Goal: Obtain resource: Obtain resource

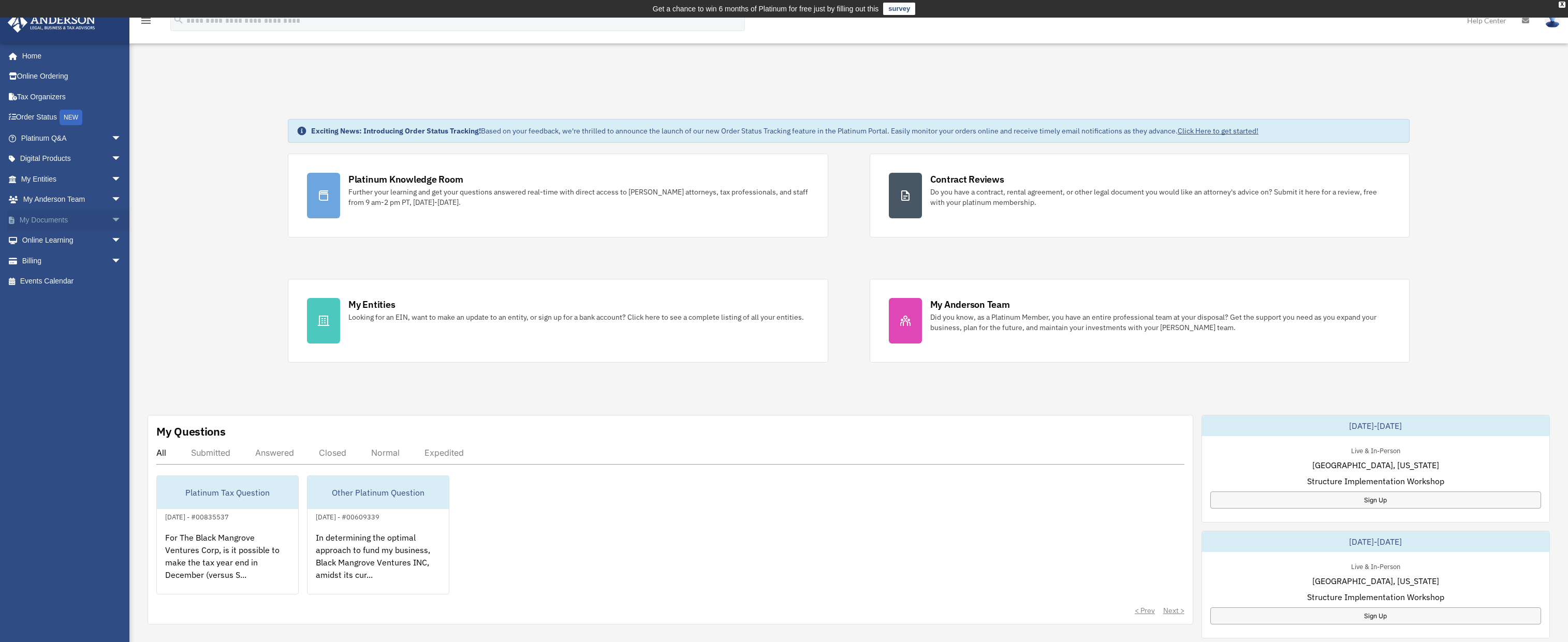
click at [43, 214] on link "My Documents arrow_drop_down" at bounding box center [72, 220] width 130 height 21
click at [111, 220] on span "arrow_drop_down" at bounding box center [121, 220] width 21 height 21
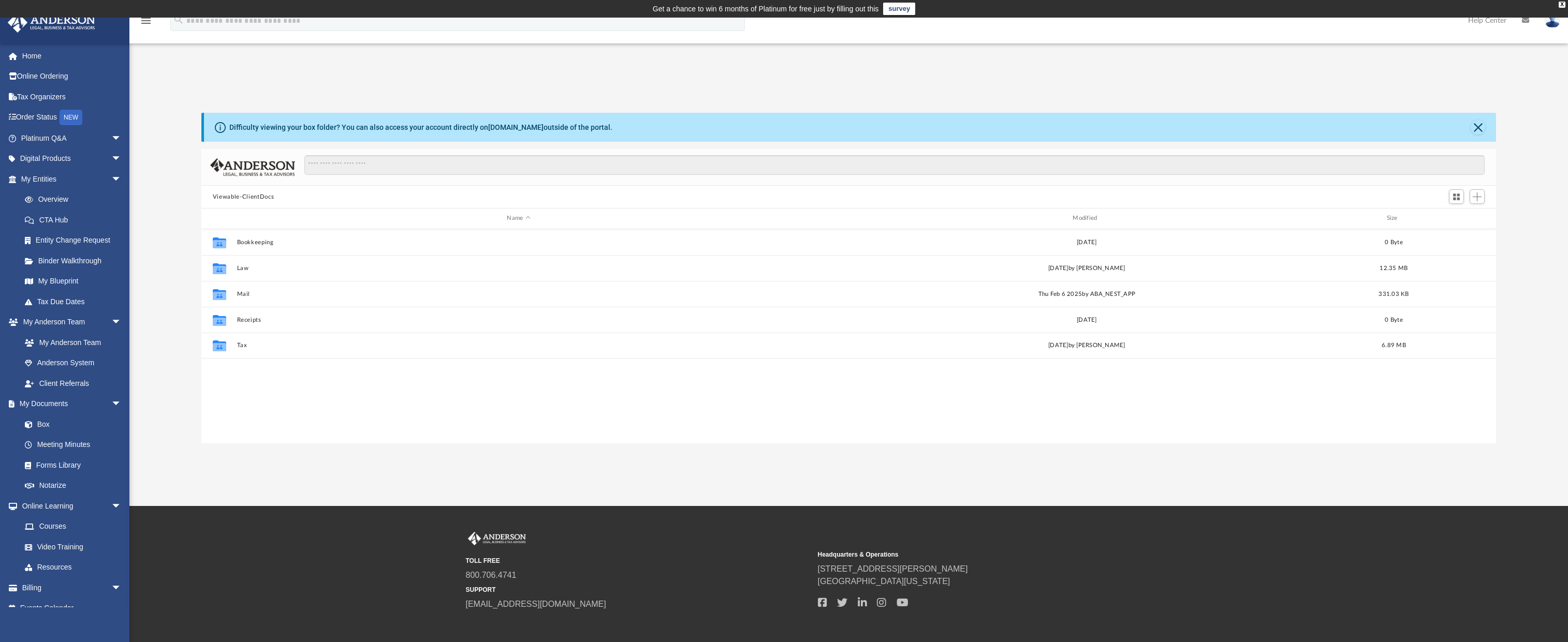
scroll to position [227, 1287]
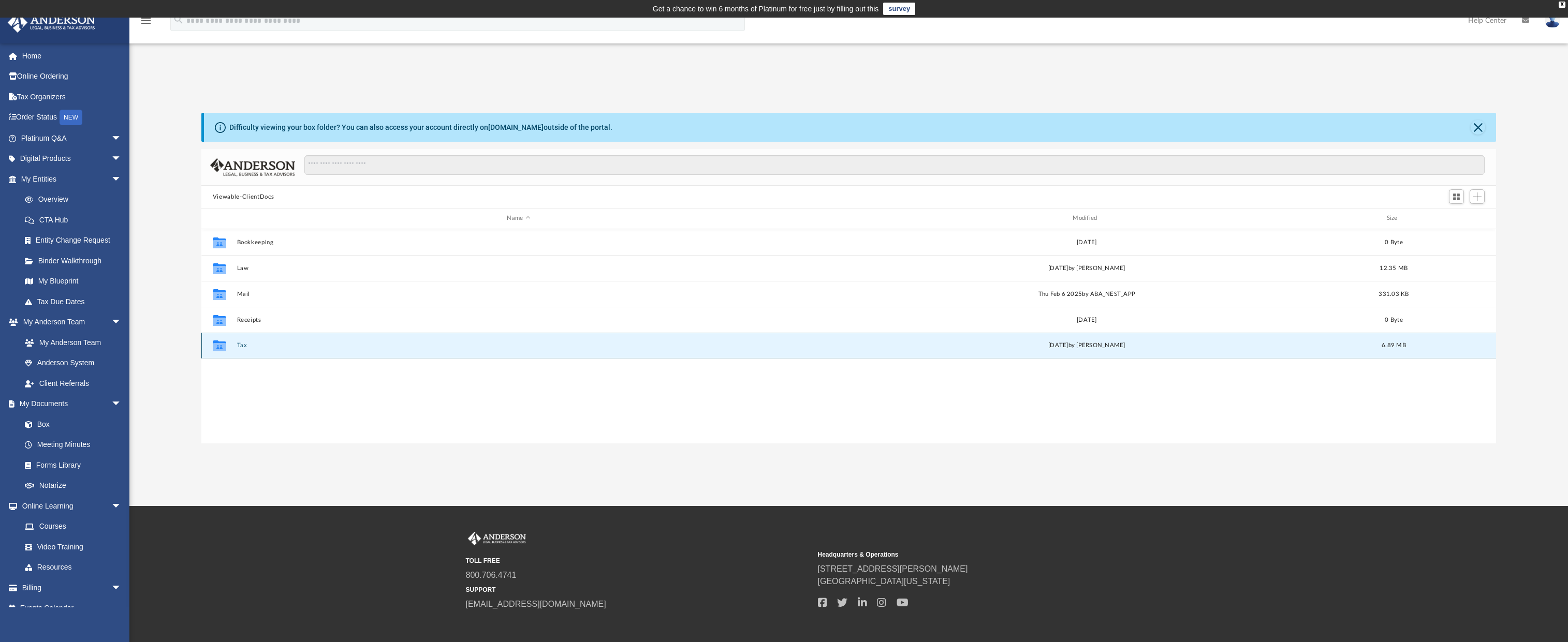
click at [244, 346] on button "Tax" at bounding box center [518, 345] width 564 height 6
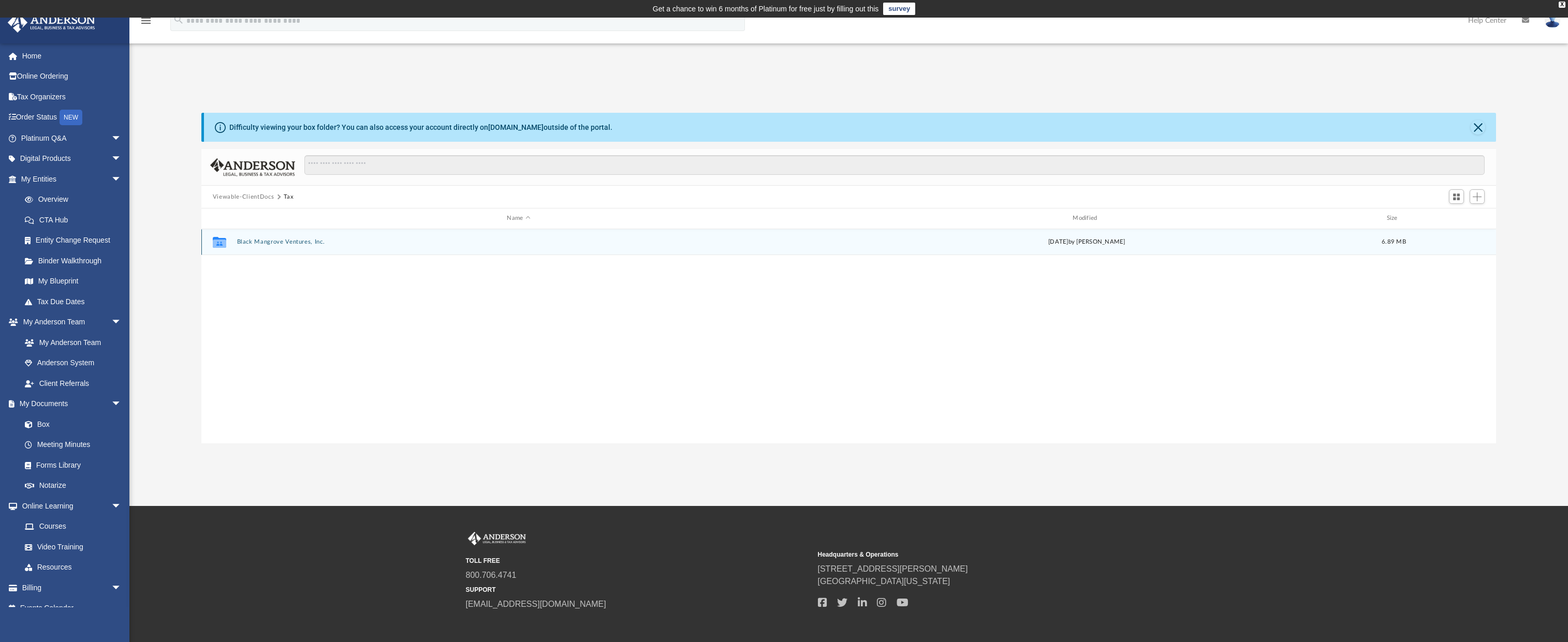
click at [269, 242] on button "Black Mangrove Ventures, Inc." at bounding box center [518, 242] width 564 height 6
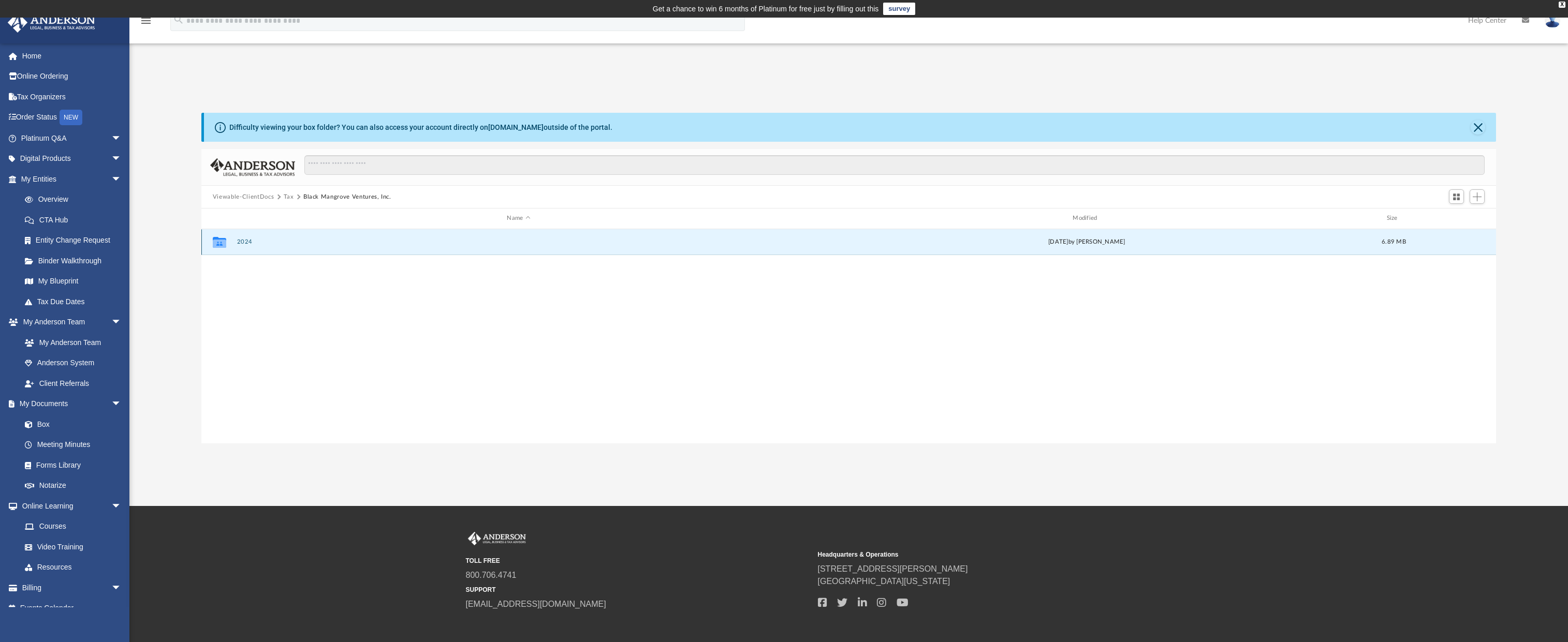
click at [244, 240] on button "2024" at bounding box center [518, 242] width 564 height 6
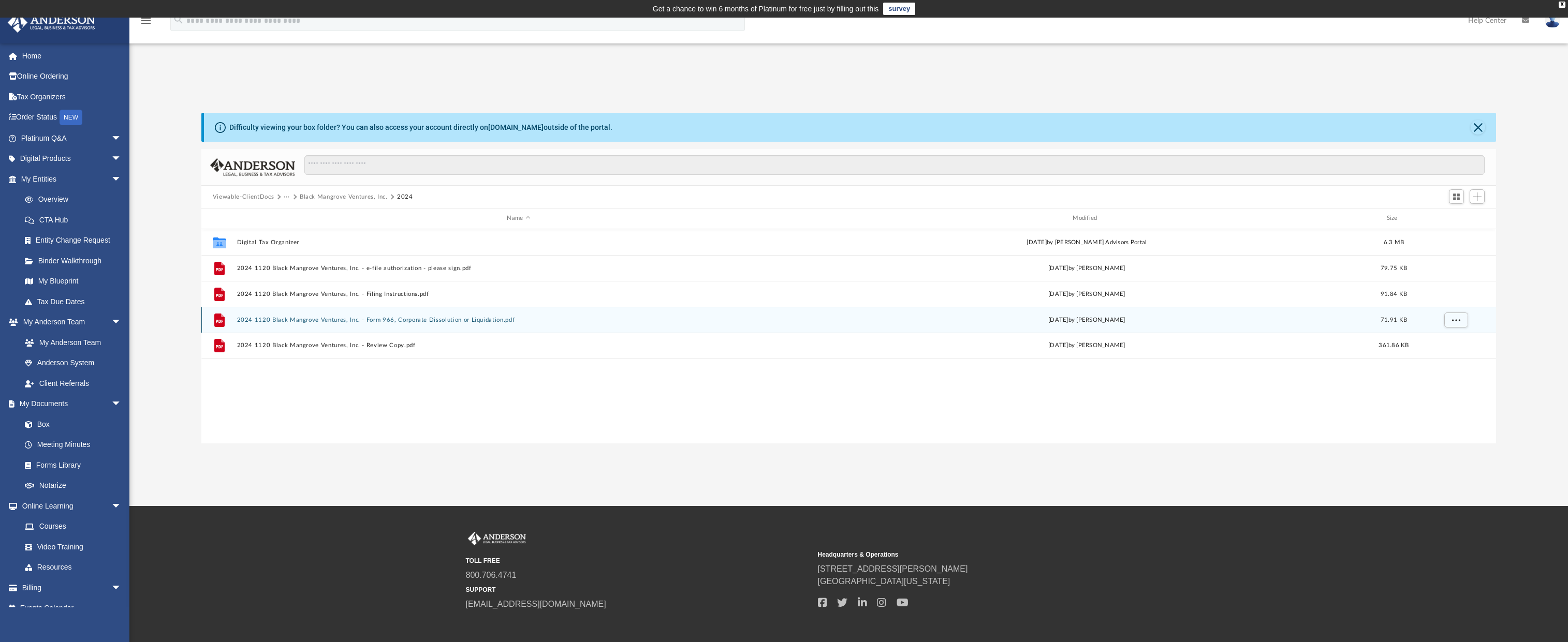
click at [310, 321] on button "2024 1120 Black Mangrove Ventures, Inc. - Form 966, Corporate Dissolution or Li…" at bounding box center [518, 320] width 564 height 6
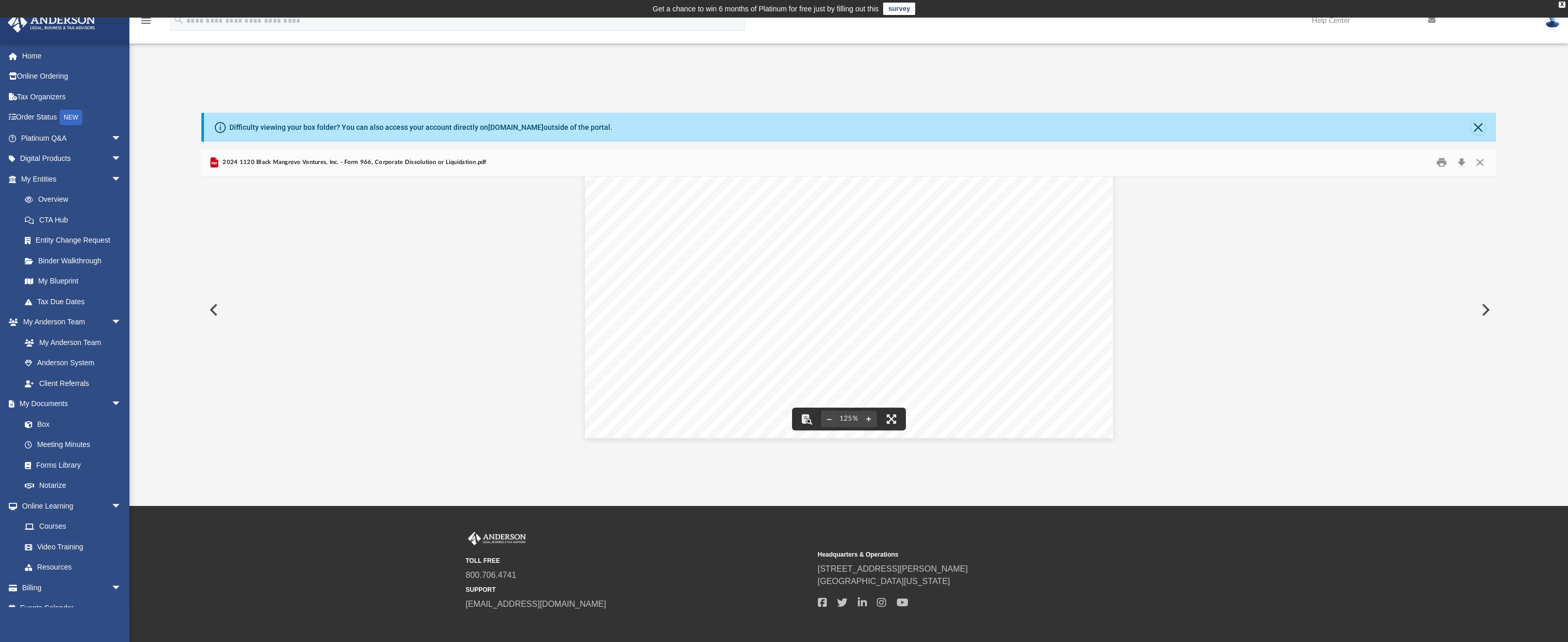
scroll to position [431, 0]
click at [1478, 127] on button "Close" at bounding box center [1478, 127] width 14 height 14
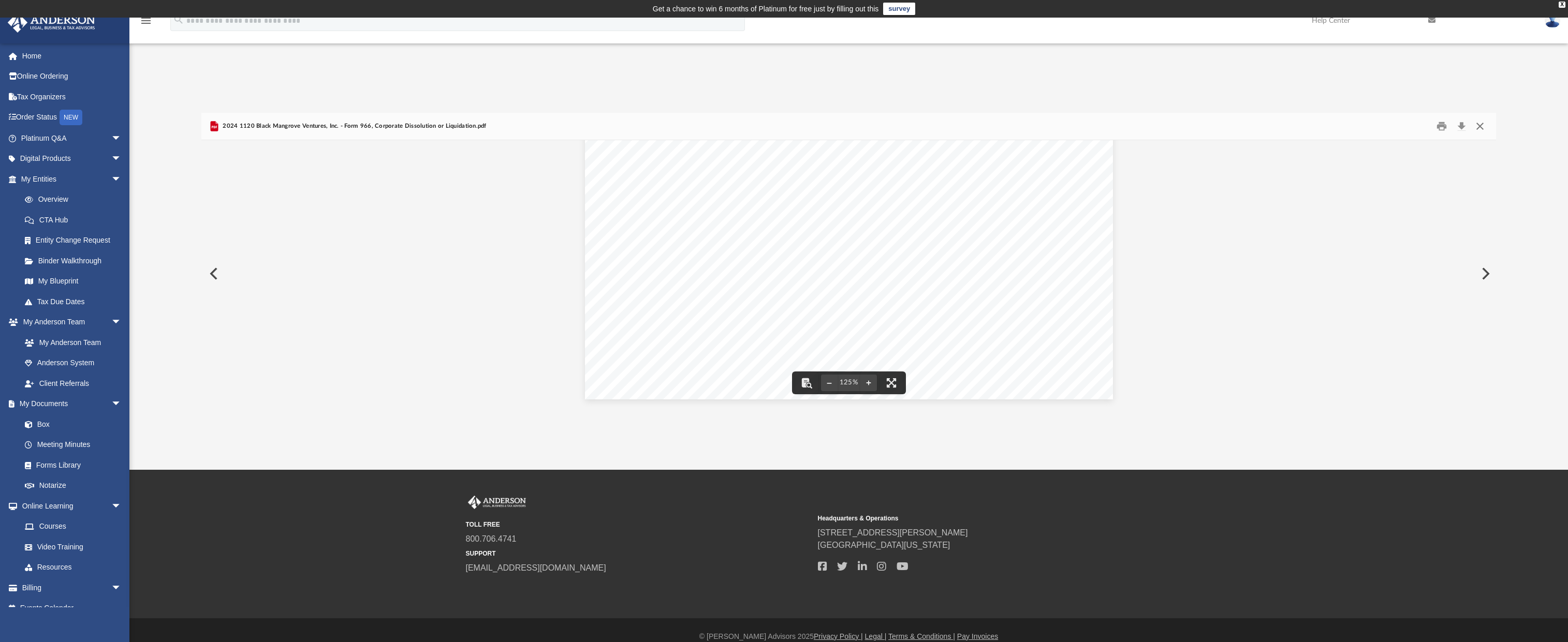
click at [1477, 127] on button "Close" at bounding box center [1480, 126] width 18 height 16
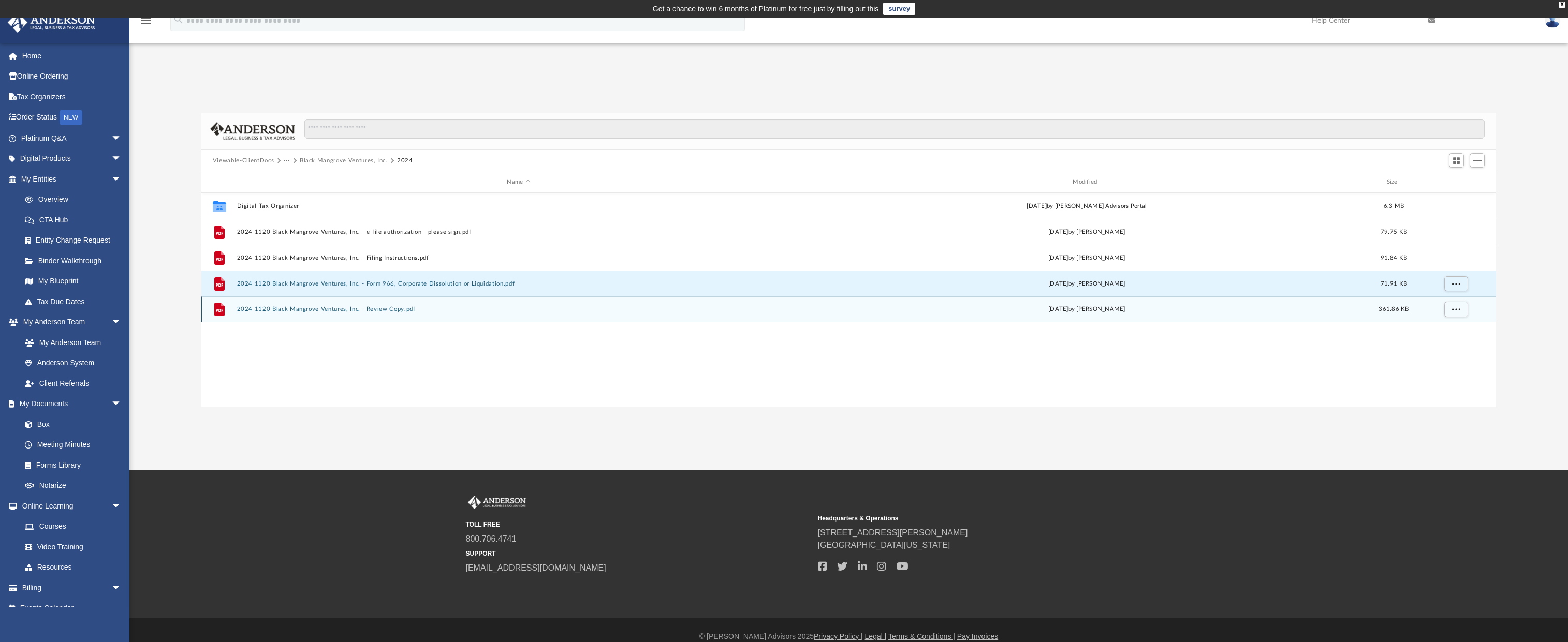
click at [312, 308] on button "2024 1120 Black Mangrove Ventures, Inc. - Review Copy.pdf" at bounding box center [518, 309] width 564 height 6
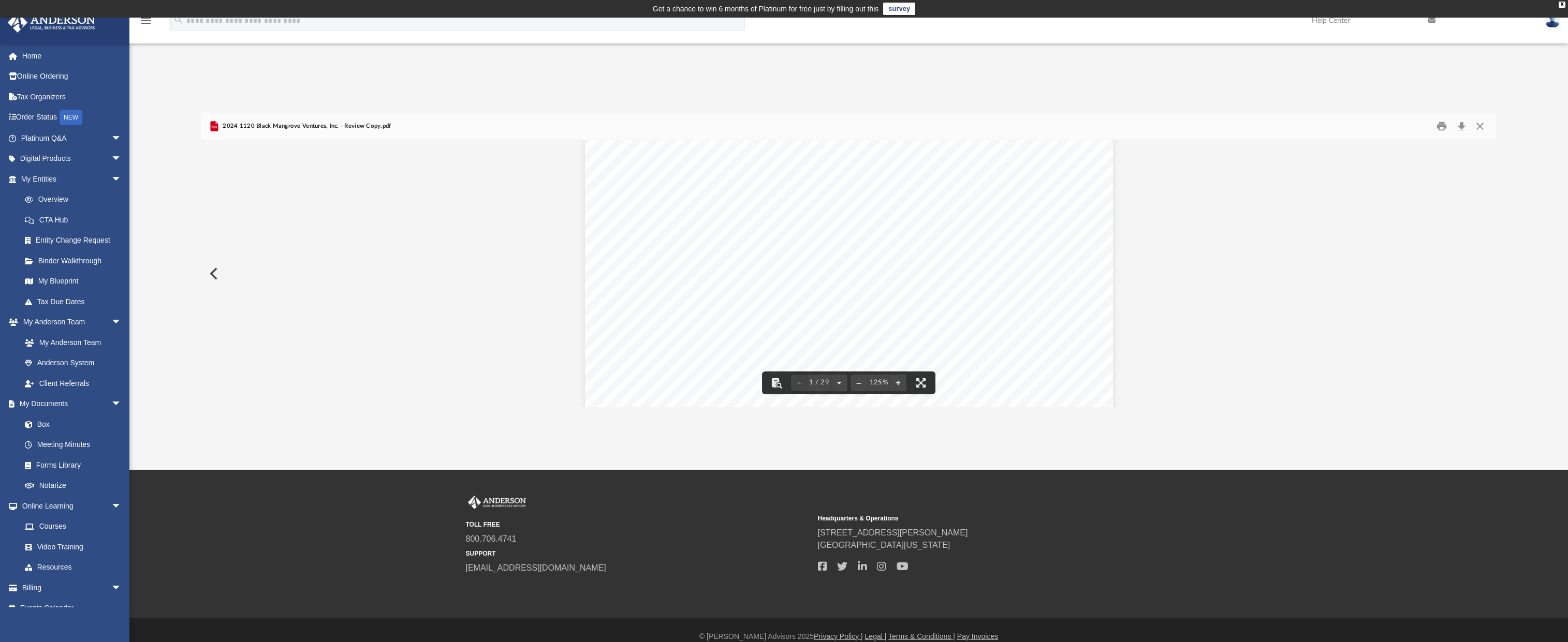
scroll to position [305, 0]
click at [1484, 126] on button "Close" at bounding box center [1480, 126] width 18 height 16
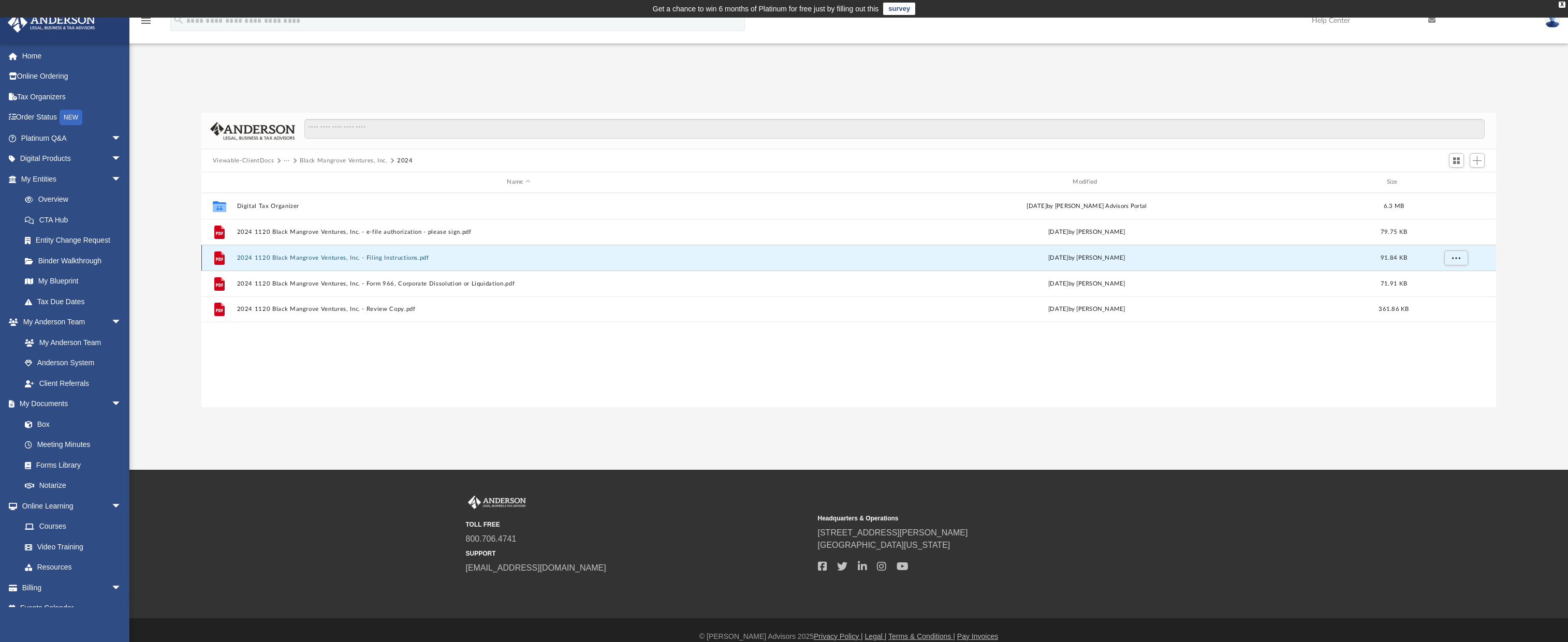
click at [304, 259] on button "2024 1120 Black Mangrove Ventures, Inc. - Filing Instructions.pdf" at bounding box center [518, 258] width 564 height 6
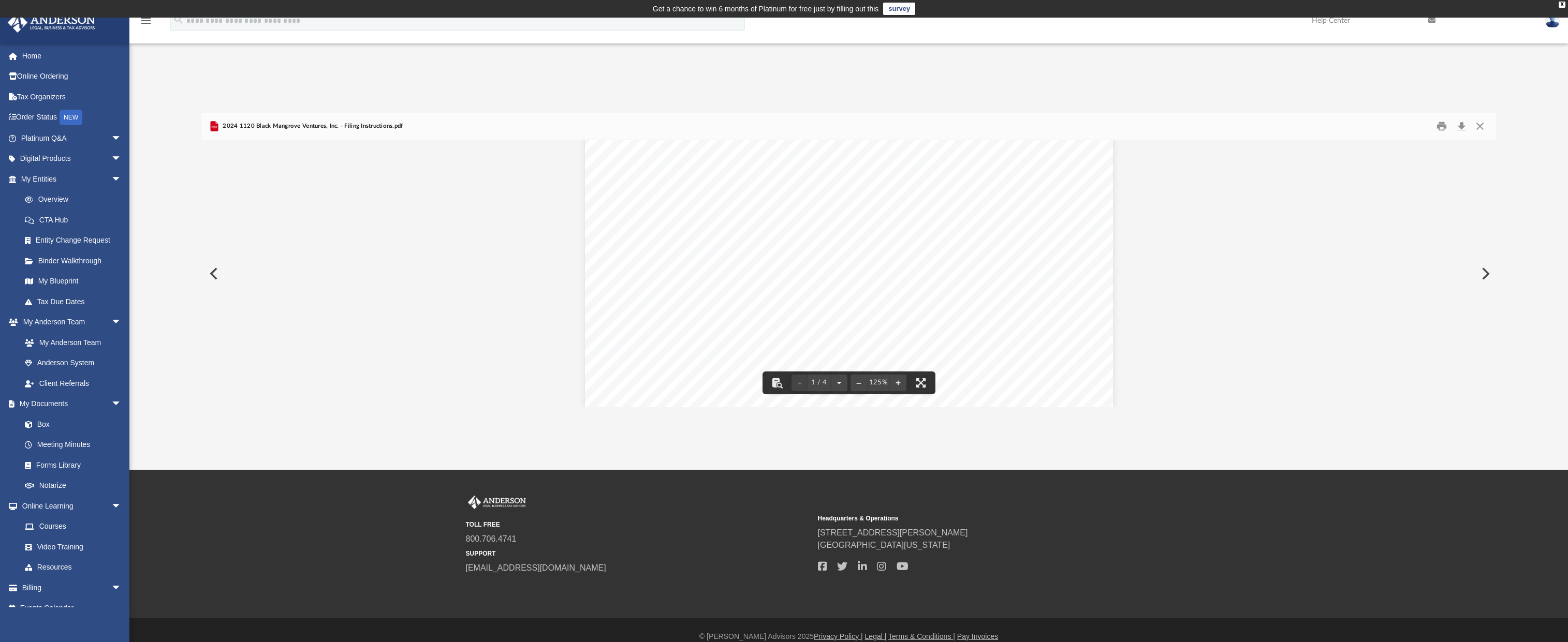
scroll to position [176, 0]
drag, startPoint x: 695, startPoint y: 170, endPoint x: 785, endPoint y: 182, distance: 90.8
click at [790, 177] on div "[DATE] Black Mangrove Ventures, Inc. [STREET_ADDRESS][PERSON_NAME] Black Mangro…" at bounding box center [848, 313] width 528 height 683
drag, startPoint x: 651, startPoint y: 229, endPoint x: 762, endPoint y: 242, distance: 111.8
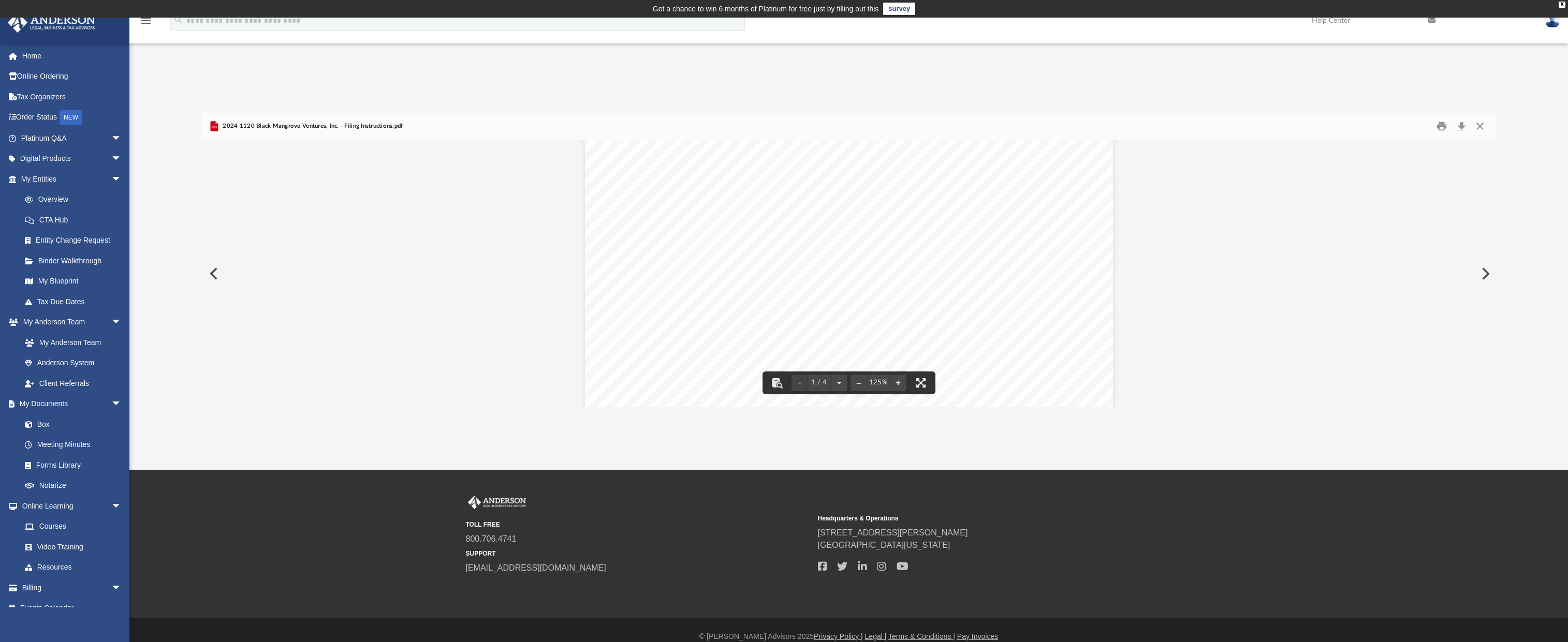
click at [785, 242] on div "[DATE] Black Mangrove Ventures, Inc. [STREET_ADDRESS][PERSON_NAME] Black Mangro…" at bounding box center [848, 324] width 528 height 683
drag, startPoint x: 646, startPoint y: 194, endPoint x: 678, endPoint y: 196, distance: 32.1
click at [712, 195] on div "[DATE] Black Mangrove Ventures, Inc. [STREET_ADDRESS][PERSON_NAME] Black Mangro…" at bounding box center [848, 232] width 528 height 683
drag, startPoint x: 649, startPoint y: 195, endPoint x: 946, endPoint y: 204, distance: 297.1
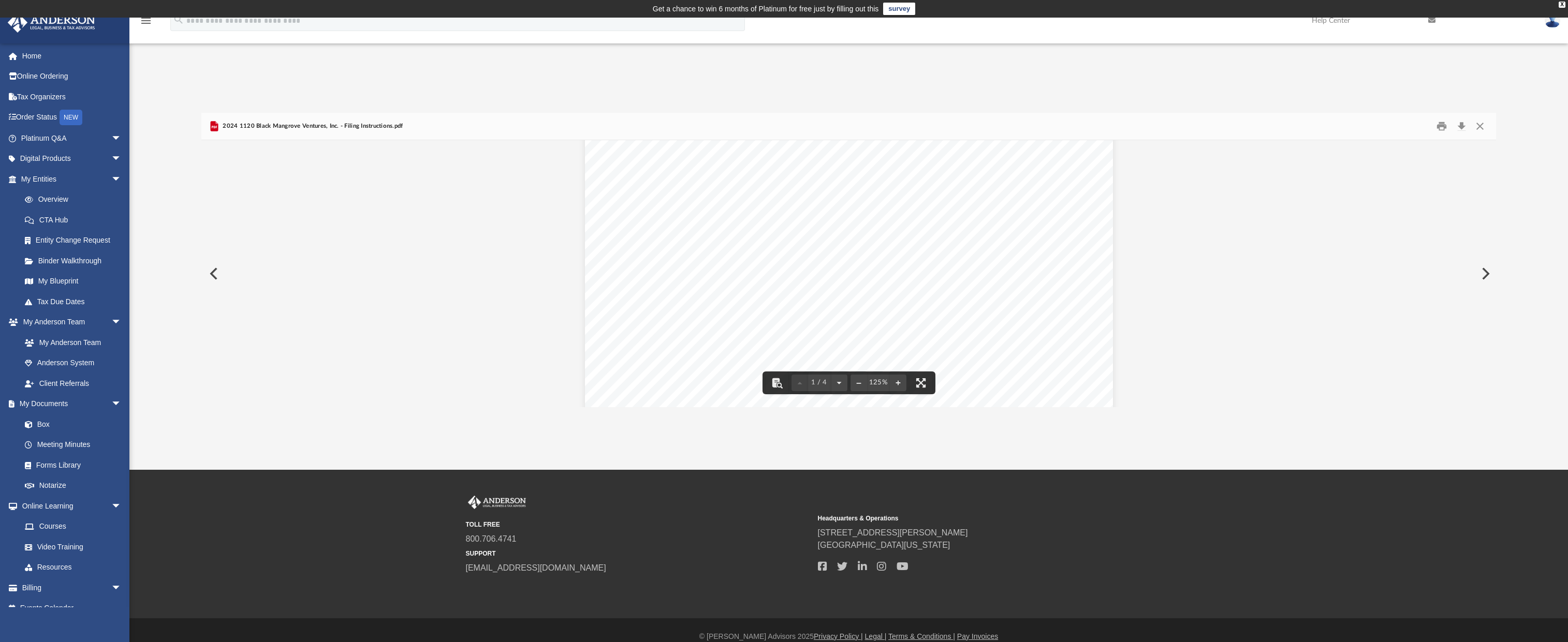
click at [905, 205] on div "[DATE] Black Mangrove Ventures, Inc. [STREET_ADDRESS][PERSON_NAME] Black Mangro…" at bounding box center [848, 232] width 528 height 683
click at [946, 204] on div "[DATE] Black Mangrove Ventures, Inc. [STREET_ADDRESS][PERSON_NAME] Black Mangro…" at bounding box center [848, 232] width 528 height 683
drag, startPoint x: 782, startPoint y: 229, endPoint x: 755, endPoint y: 230, distance: 27.0
click at [782, 229] on span "Internal Revenue Service Center" at bounding box center [772, 233] width 125 height 9
drag, startPoint x: 731, startPoint y: 223, endPoint x: 811, endPoint y: 244, distance: 82.7
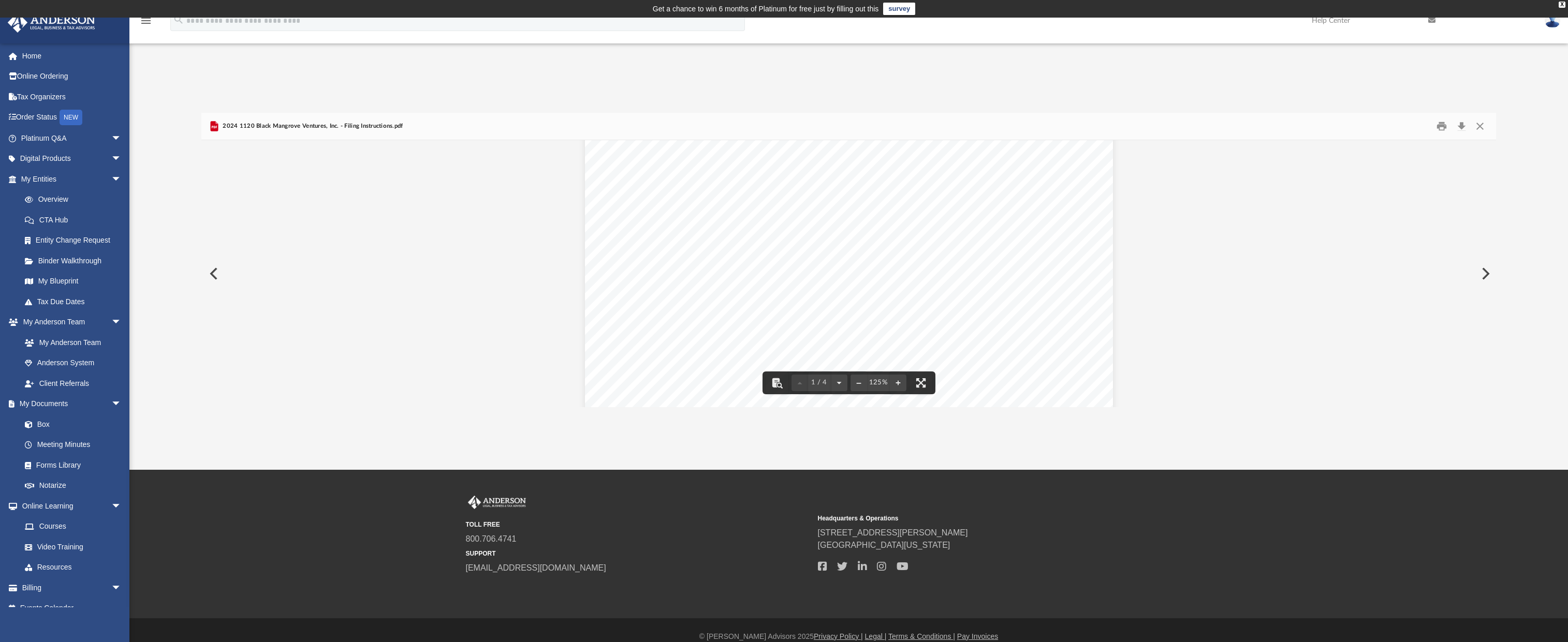
click at [811, 244] on div "[DATE] Black Mangrove Ventures, Inc. [STREET_ADDRESS][PERSON_NAME] Black Mangro…" at bounding box center [848, 232] width 528 height 683
drag, startPoint x: 811, startPoint y: 244, endPoint x: 710, endPoint y: 229, distance: 102.1
click at [711, 230] on div "[DATE] Black Mangrove Ventures, Inc. [STREET_ADDRESS][PERSON_NAME] Black Mangro…" at bounding box center [848, 232] width 528 height 683
drag, startPoint x: 705, startPoint y: 224, endPoint x: 826, endPoint y: 241, distance: 122.2
click at [798, 242] on div "[DATE] Black Mangrove Ventures, Inc. [STREET_ADDRESS][PERSON_NAME] Black Mangro…" at bounding box center [848, 232] width 528 height 683
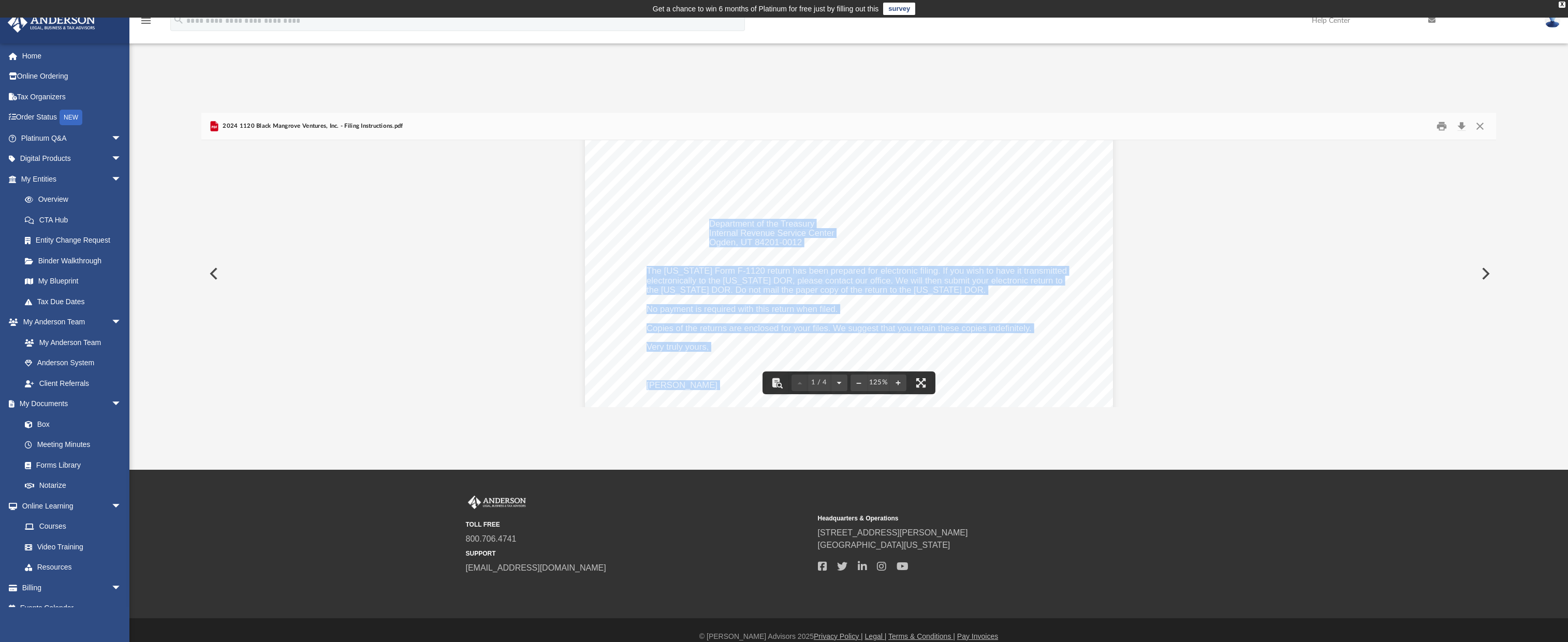
click at [826, 241] on div "[DATE] Black Mangrove Ventures, Inc. [STREET_ADDRESS][PERSON_NAME] Black Mangro…" at bounding box center [848, 232] width 528 height 683
click at [888, 242] on div "[DATE] Black Mangrove Ventures, Inc. [STREET_ADDRESS][PERSON_NAME] Black Mangro…" at bounding box center [848, 232] width 528 height 683
click at [867, 235] on div "[DATE] Black Mangrove Ventures, Inc. [STREET_ADDRESS][PERSON_NAME] Black Mangro…" at bounding box center [848, 232] width 528 height 683
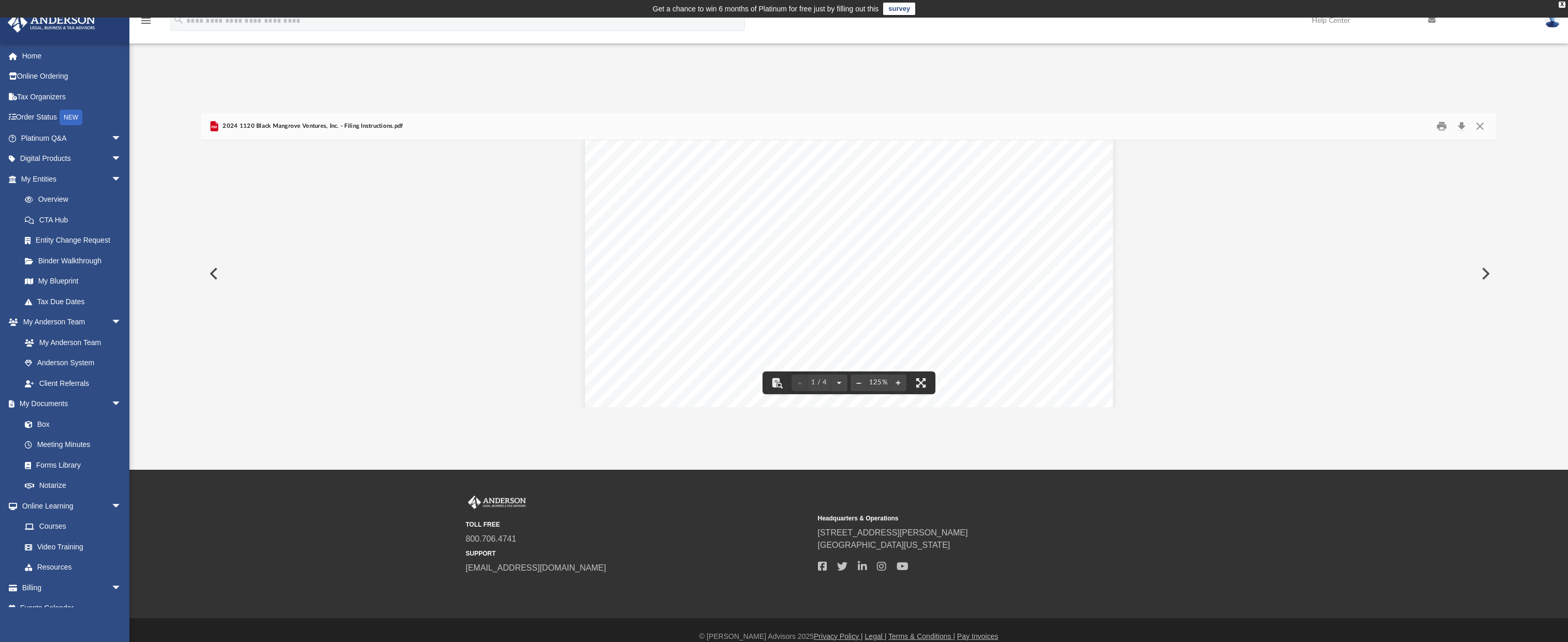
click at [778, 230] on span "Internal Revenue Service Center" at bounding box center [772, 233] width 125 height 9
drag, startPoint x: 665, startPoint y: 197, endPoint x: 682, endPoint y: 197, distance: 17.0
click at [682, 197] on span "Form 966, Corporate Dissolution or Liquidation, should be signed and dated by t…" at bounding box center [847, 195] width 400 height 9
drag, startPoint x: 711, startPoint y: 343, endPoint x: 936, endPoint y: 345, distance: 225.0
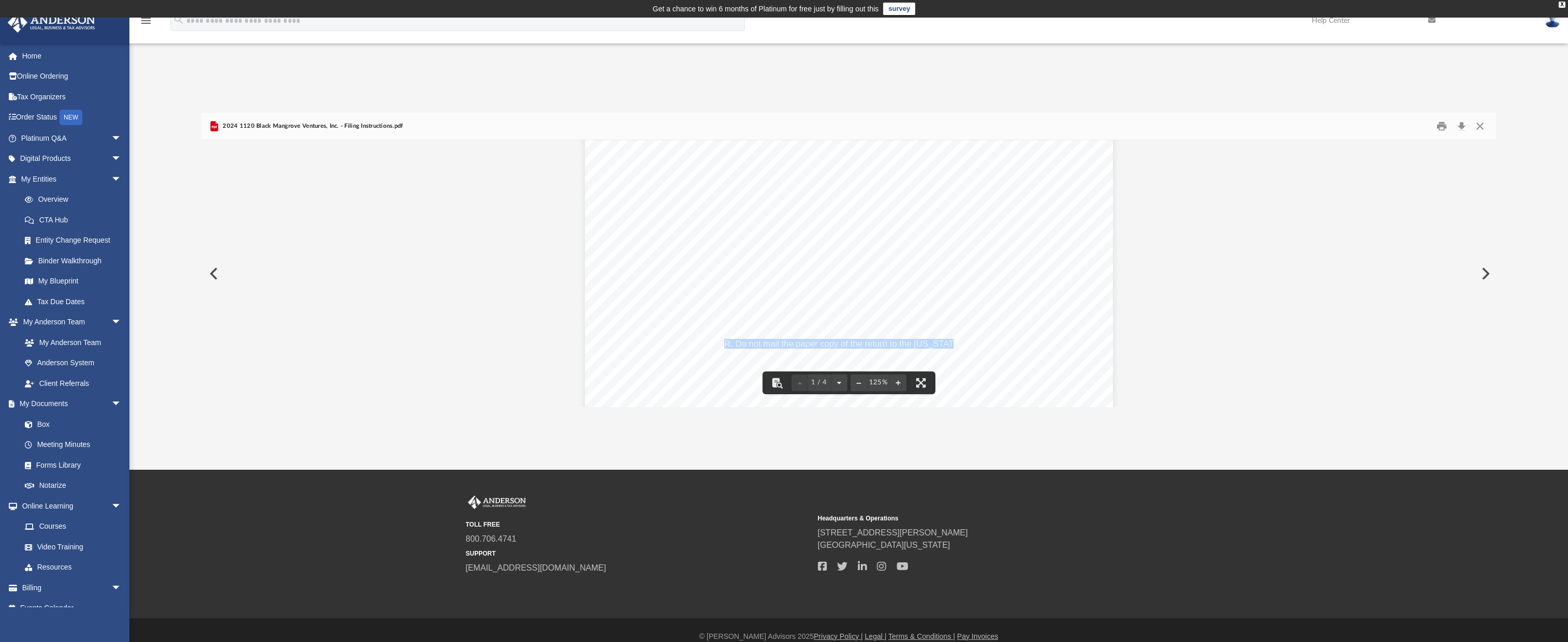
click at [936, 345] on span "the [US_STATE] DOR. Do not mail the paper copy of the return to the [US_STATE] …" at bounding box center [816, 344] width 339 height 9
drag, startPoint x: 644, startPoint y: 336, endPoint x: 710, endPoint y: 349, distance: 67.3
click at [698, 349] on div "[DATE] Black Mangrove Ventures, Inc. [STREET_ADDRESS][PERSON_NAME] Black Mangro…" at bounding box center [848, 239] width 528 height 683
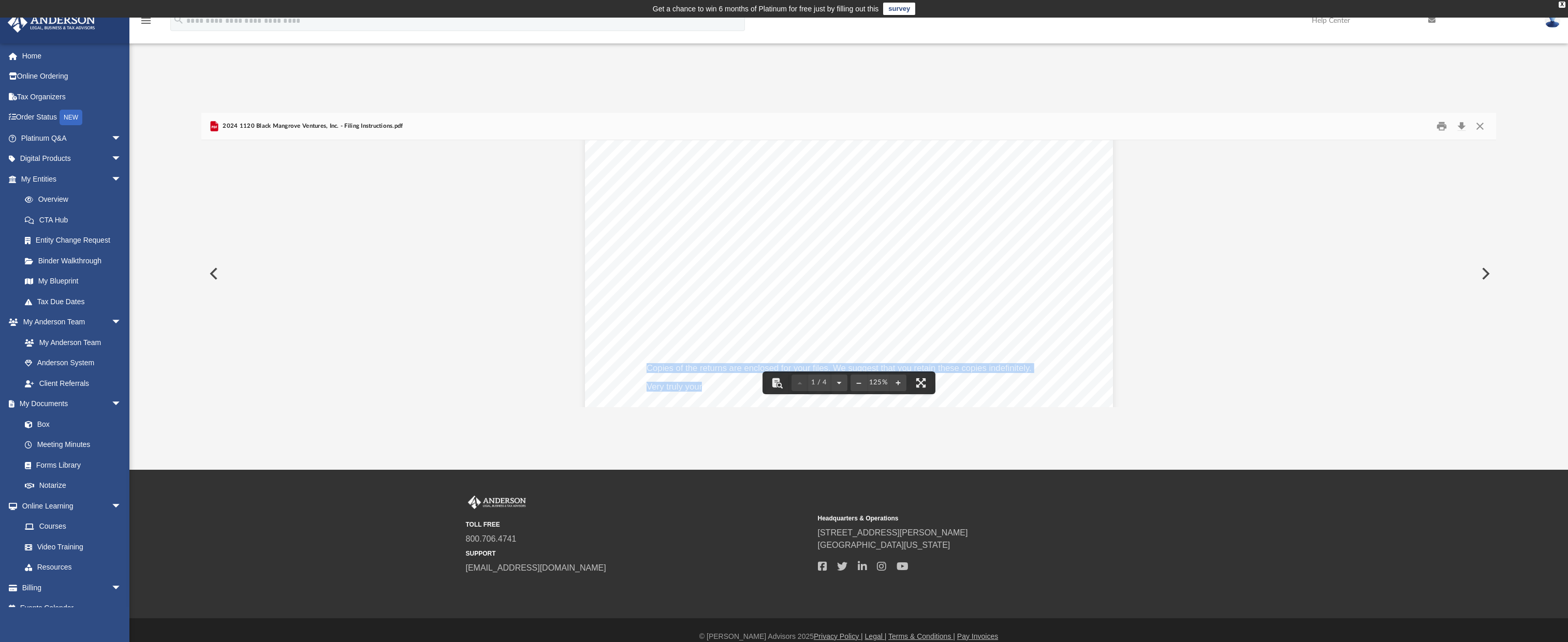
click at [1026, 205] on div "[DATE] Black Mangrove Ventures, Inc. [STREET_ADDRESS][PERSON_NAME] Black Mangro…" at bounding box center [848, 272] width 528 height 683
click at [1480, 126] on button "Close" at bounding box center [1480, 126] width 18 height 16
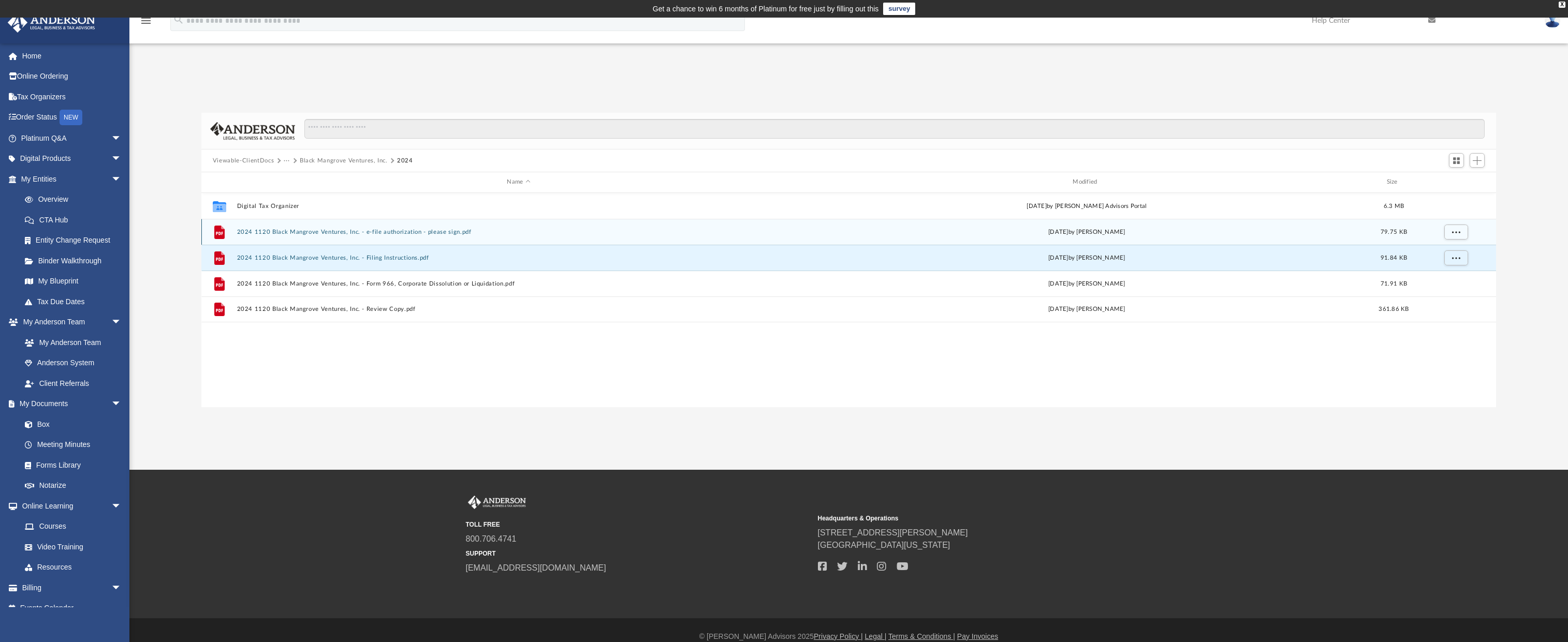
click at [302, 232] on button "2024 1120 Black Mangrove Ventures, Inc. - e-file authorization - please sign.pdf" at bounding box center [518, 232] width 564 height 6
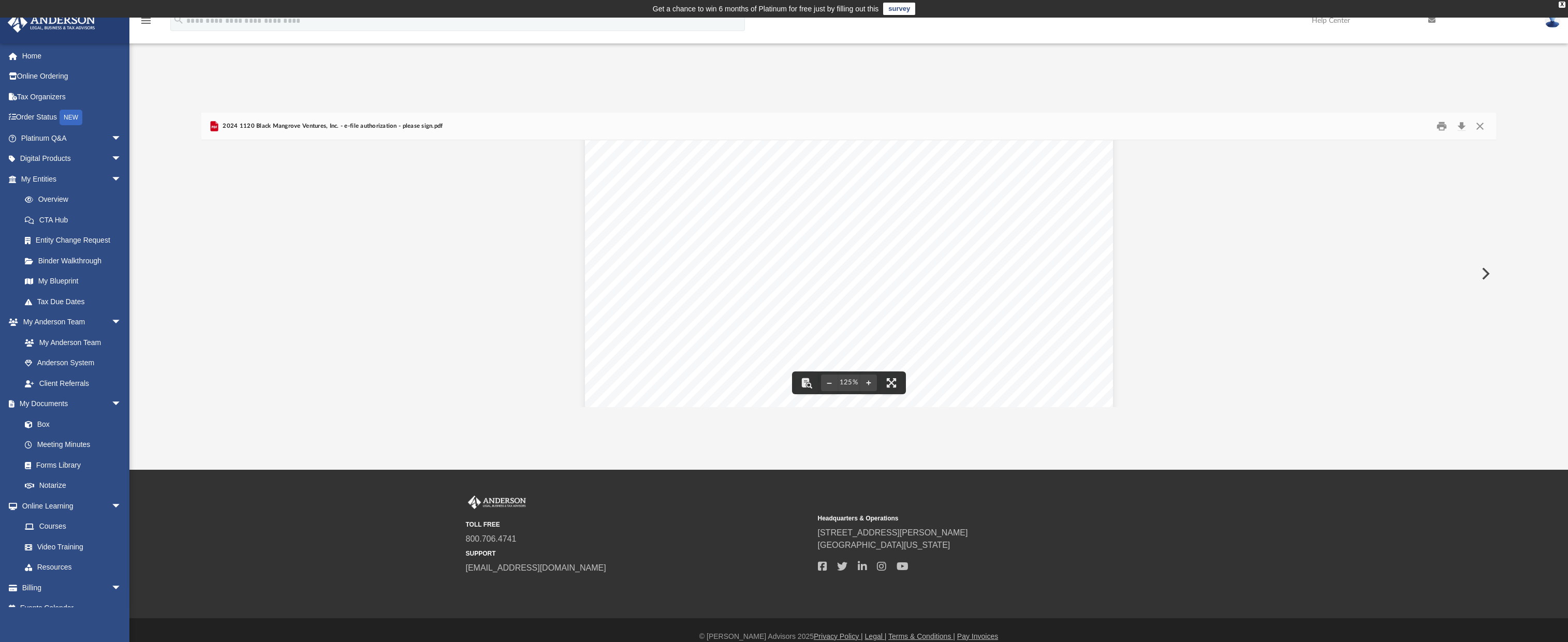
scroll to position [0, 0]
click at [1481, 125] on button "Close" at bounding box center [1480, 126] width 18 height 16
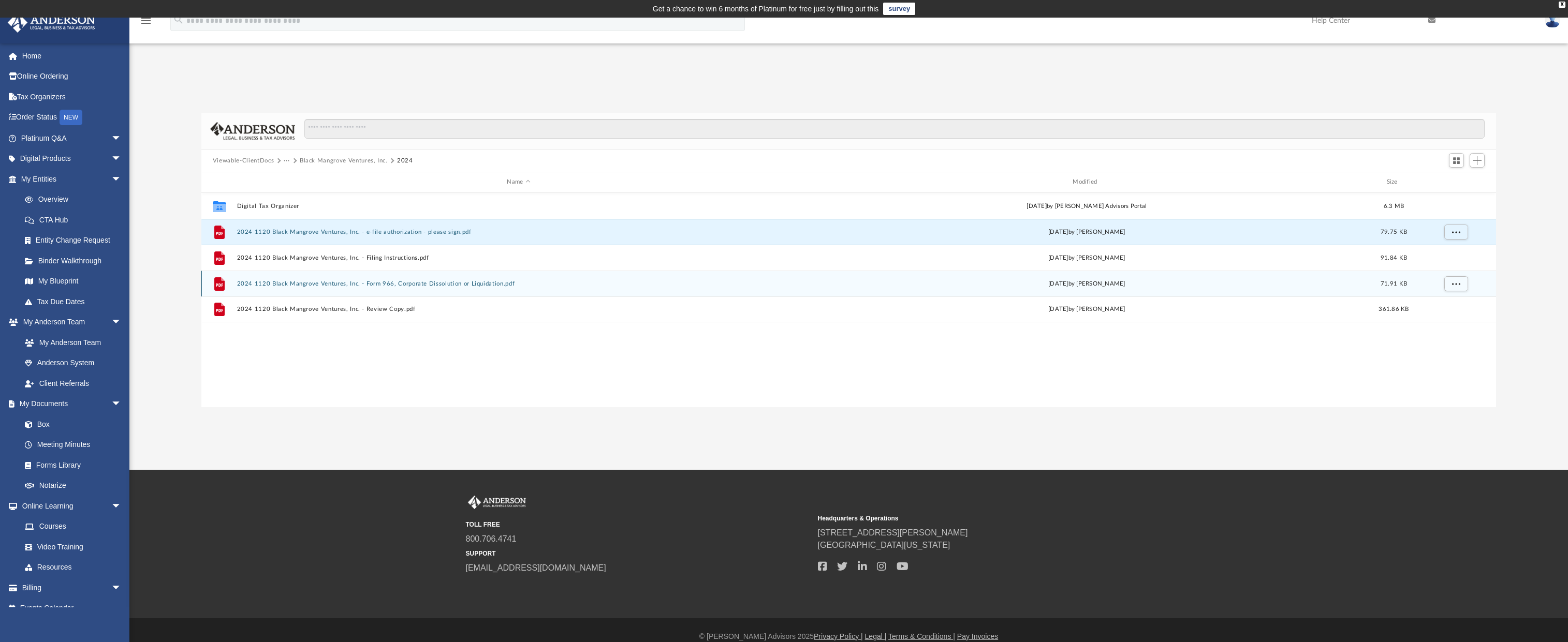
click at [426, 283] on button "2024 1120 Black Mangrove Ventures, Inc. - Form 966, Corporate Dissolution or Li…" at bounding box center [518, 284] width 564 height 6
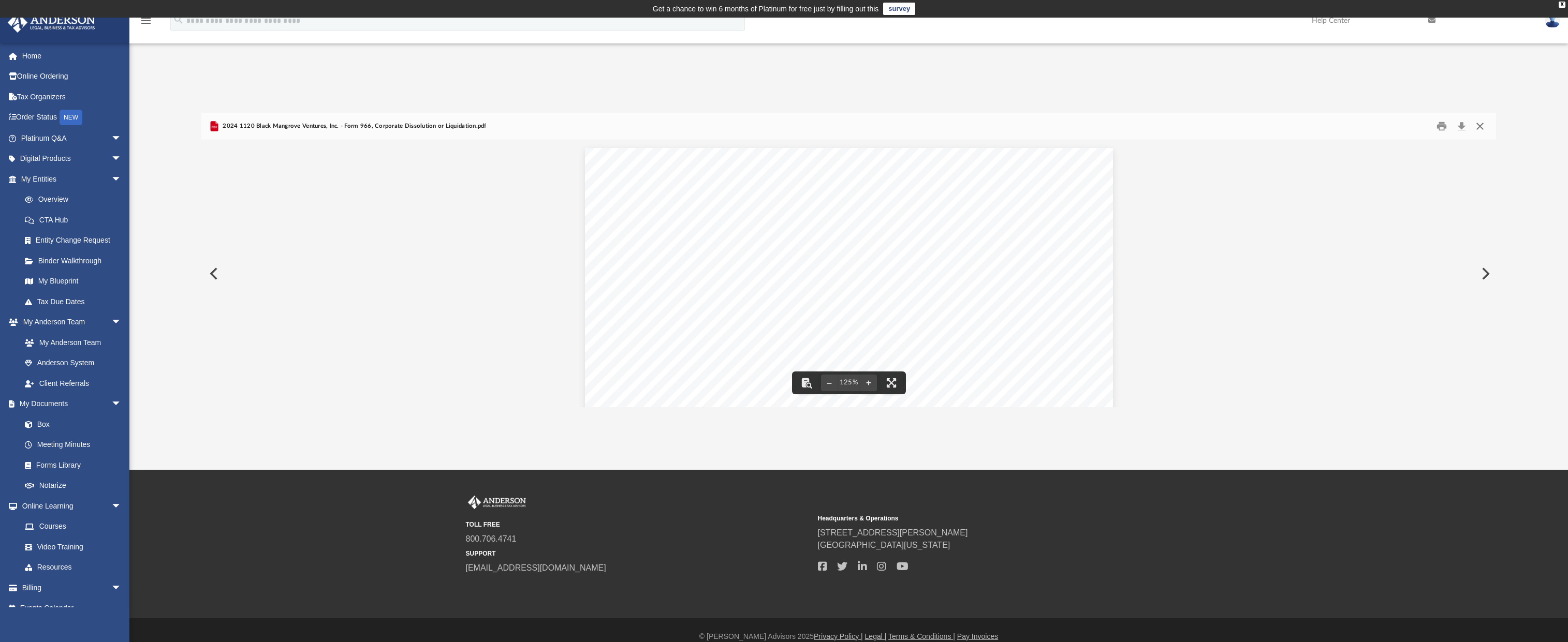
click at [1482, 124] on button "Close" at bounding box center [1480, 126] width 18 height 16
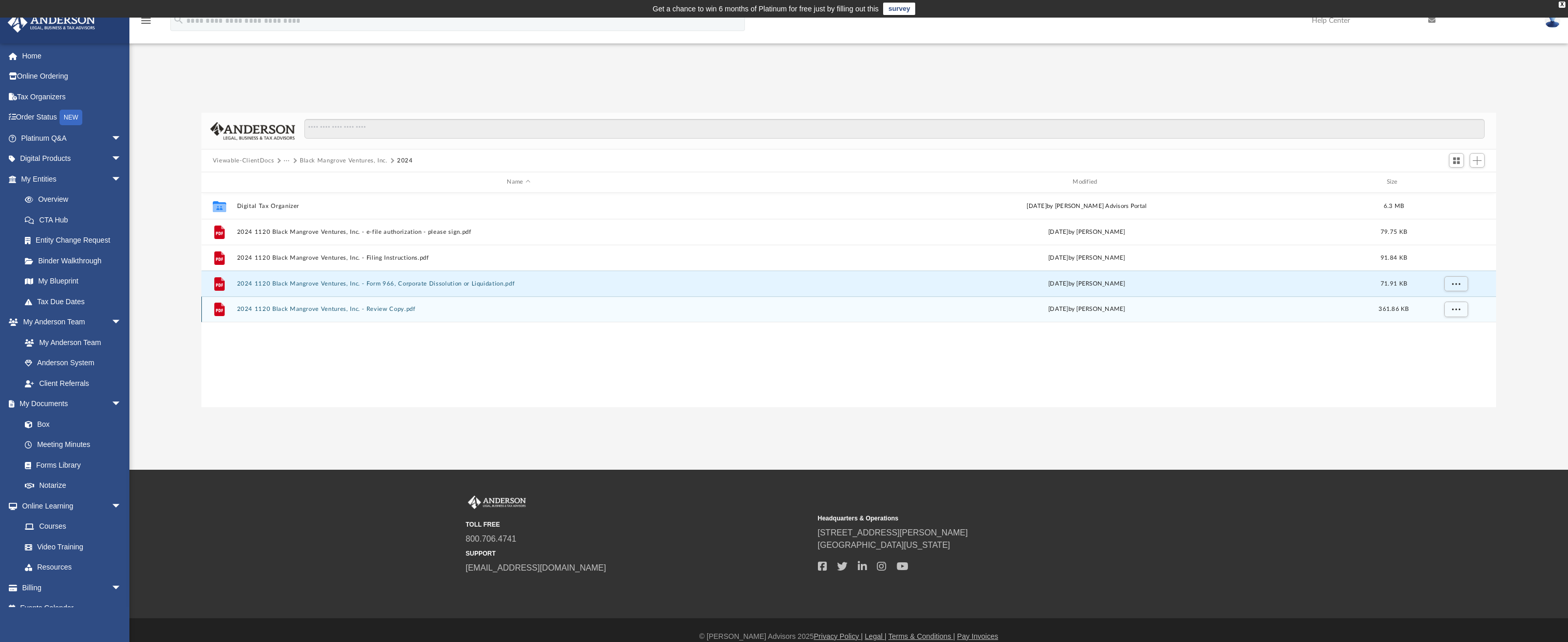
click at [322, 312] on button "2024 1120 Black Mangrove Ventures, Inc. - Review Copy.pdf" at bounding box center [518, 309] width 564 height 6
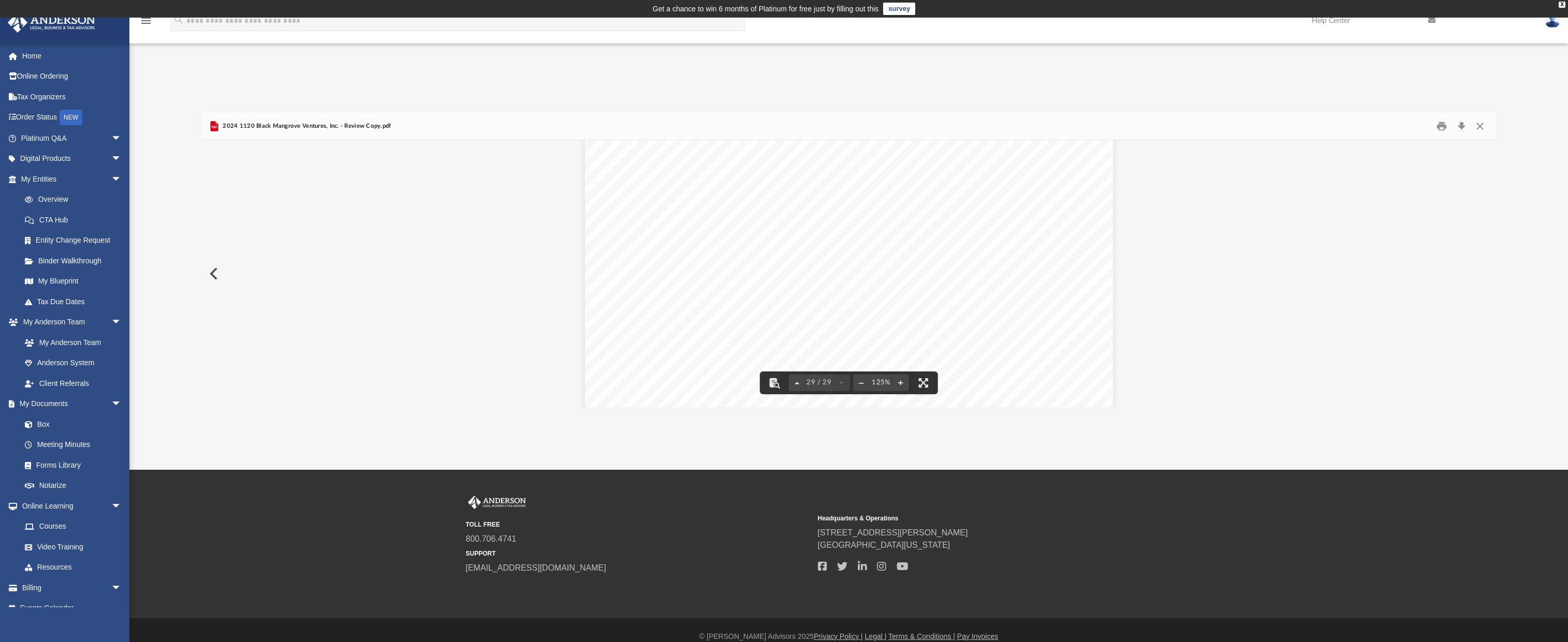
scroll to position [19672, 0]
click at [1483, 122] on button "Close" at bounding box center [1480, 126] width 18 height 16
